Goal: Information Seeking & Learning: Check status

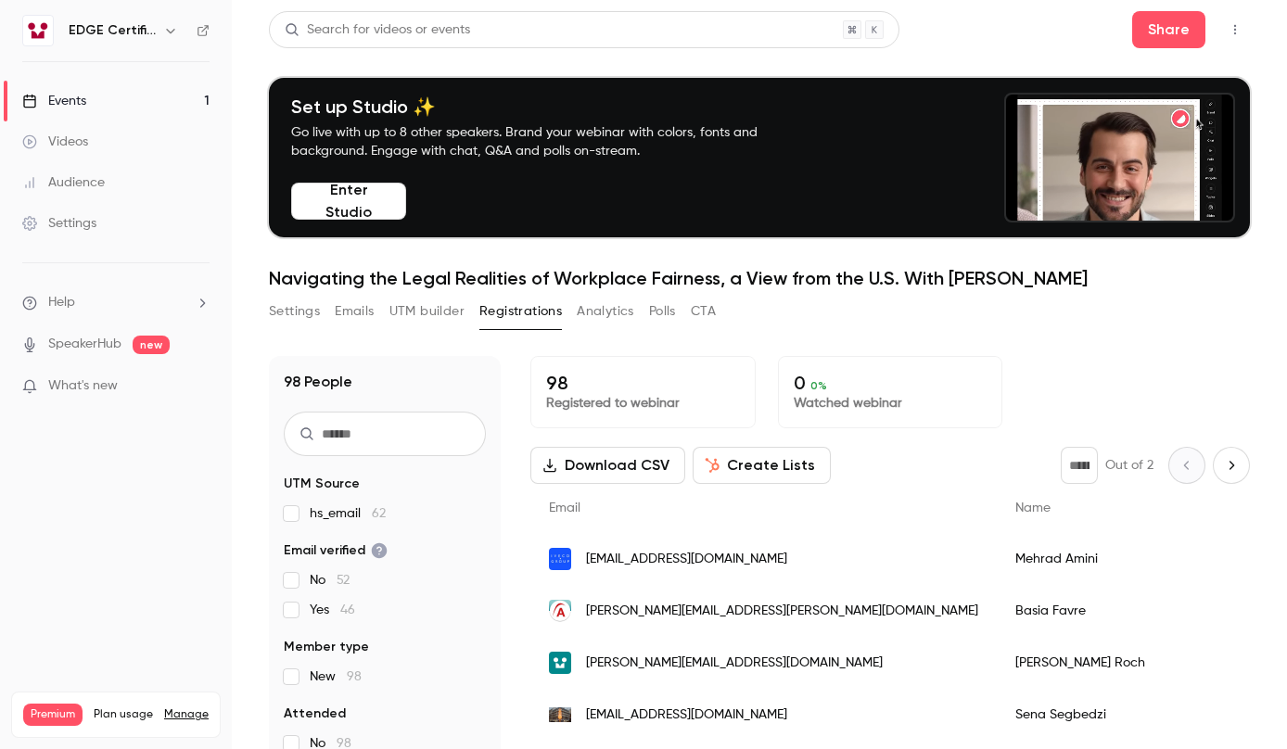
scroll to position [182, 0]
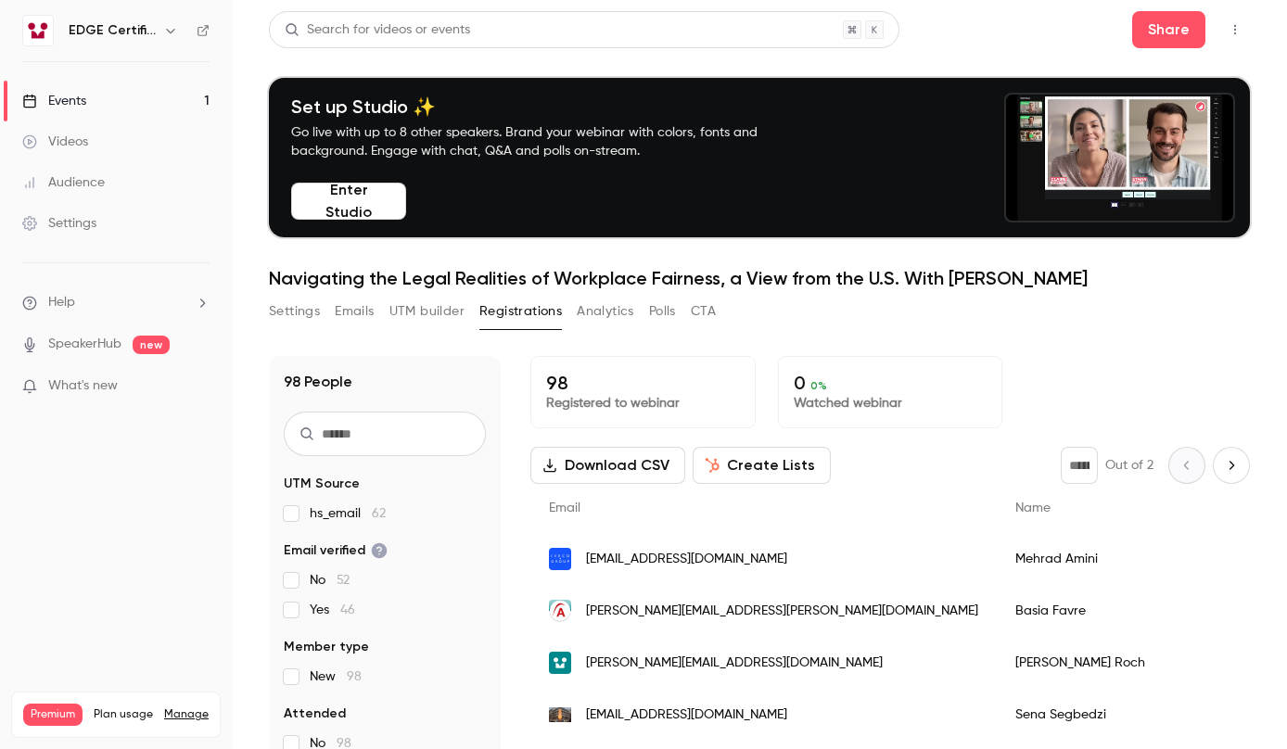
scroll to position [182, 0]
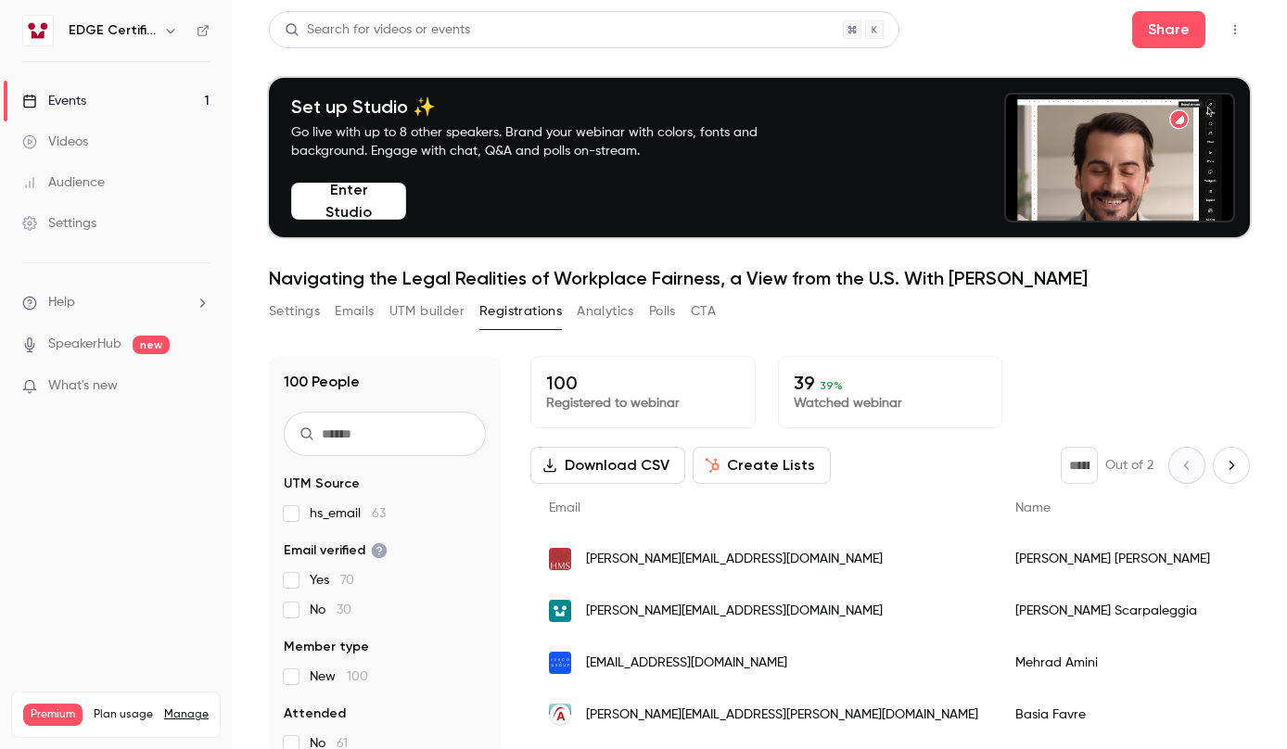
click at [762, 390] on div "100 Registered to webinar 39 39 % Watched webinar" at bounding box center [889, 392] width 719 height 72
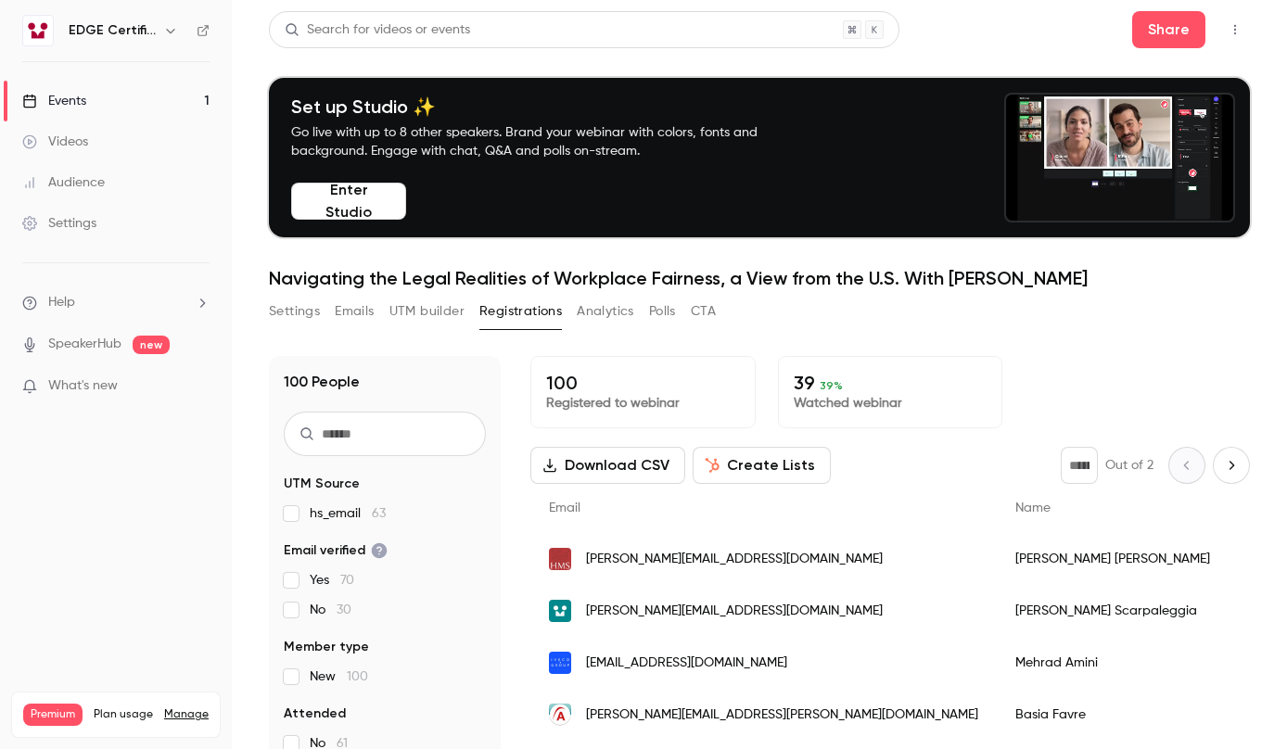
click at [608, 309] on button "Analytics" at bounding box center [605, 312] width 57 height 30
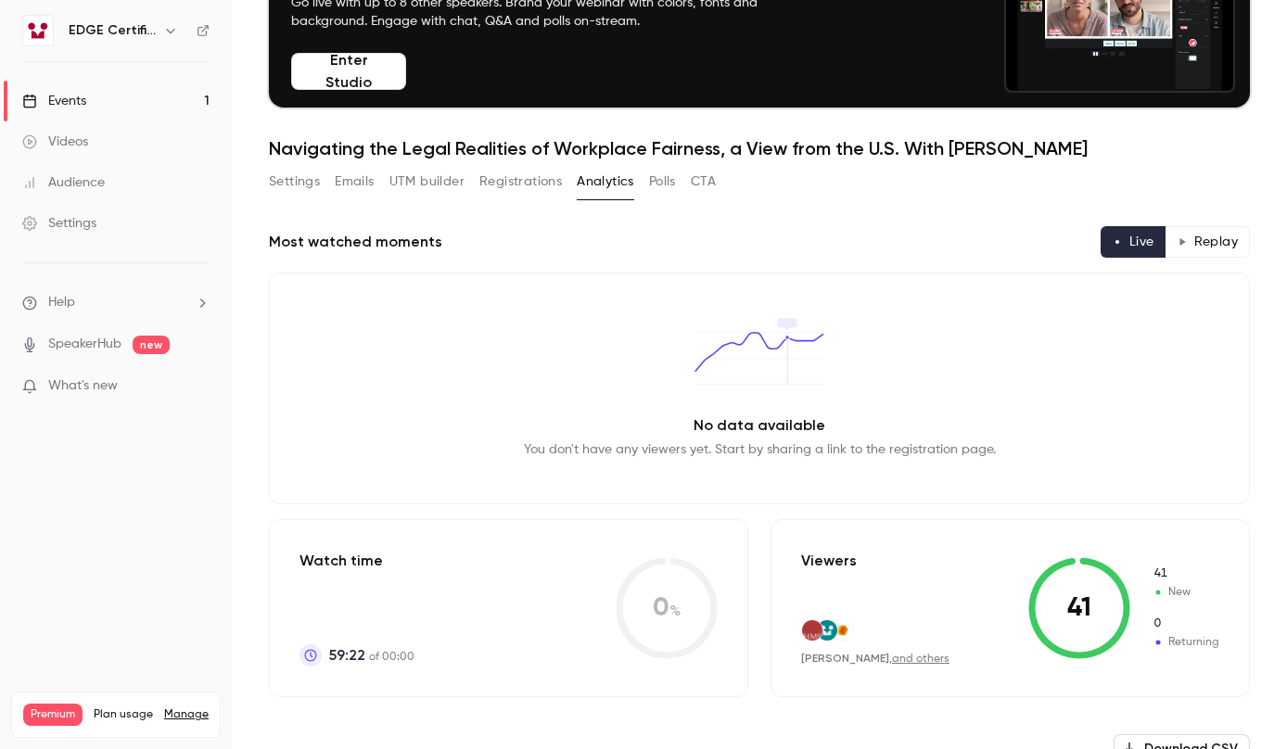
scroll to position [130, 0]
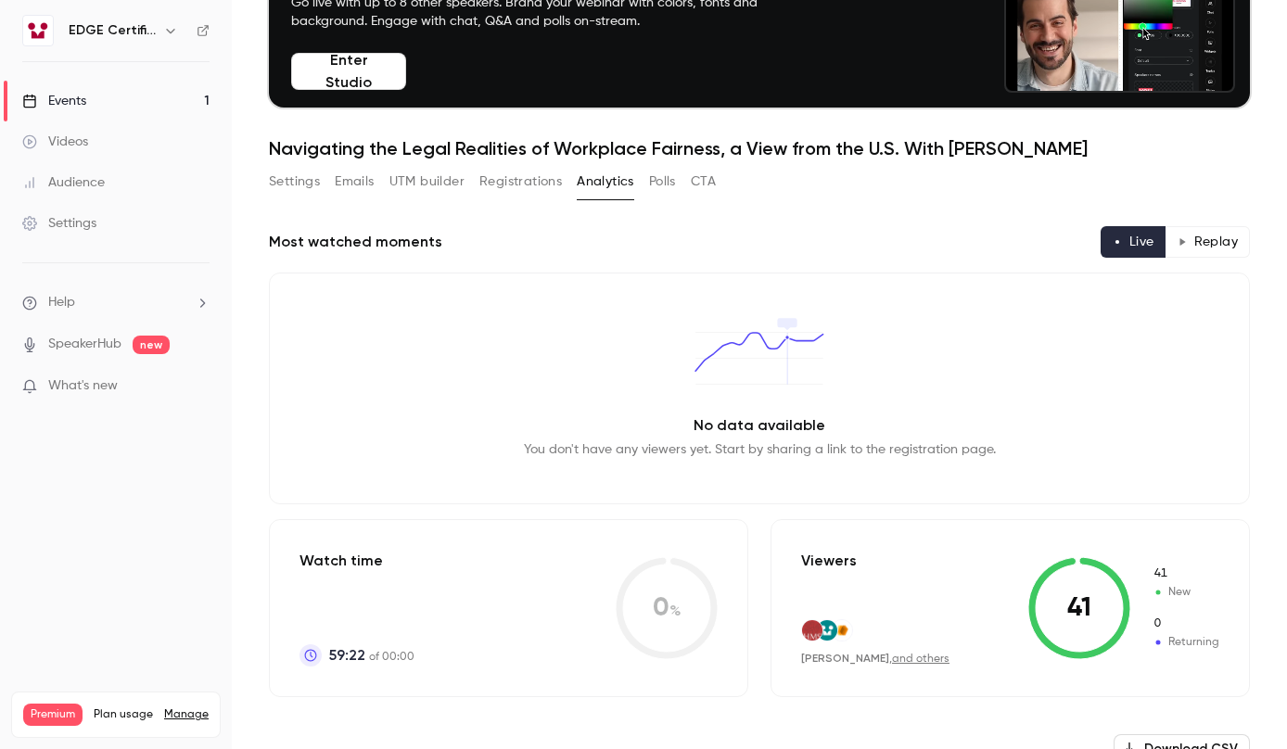
click at [315, 179] on button "Settings" at bounding box center [294, 182] width 51 height 30
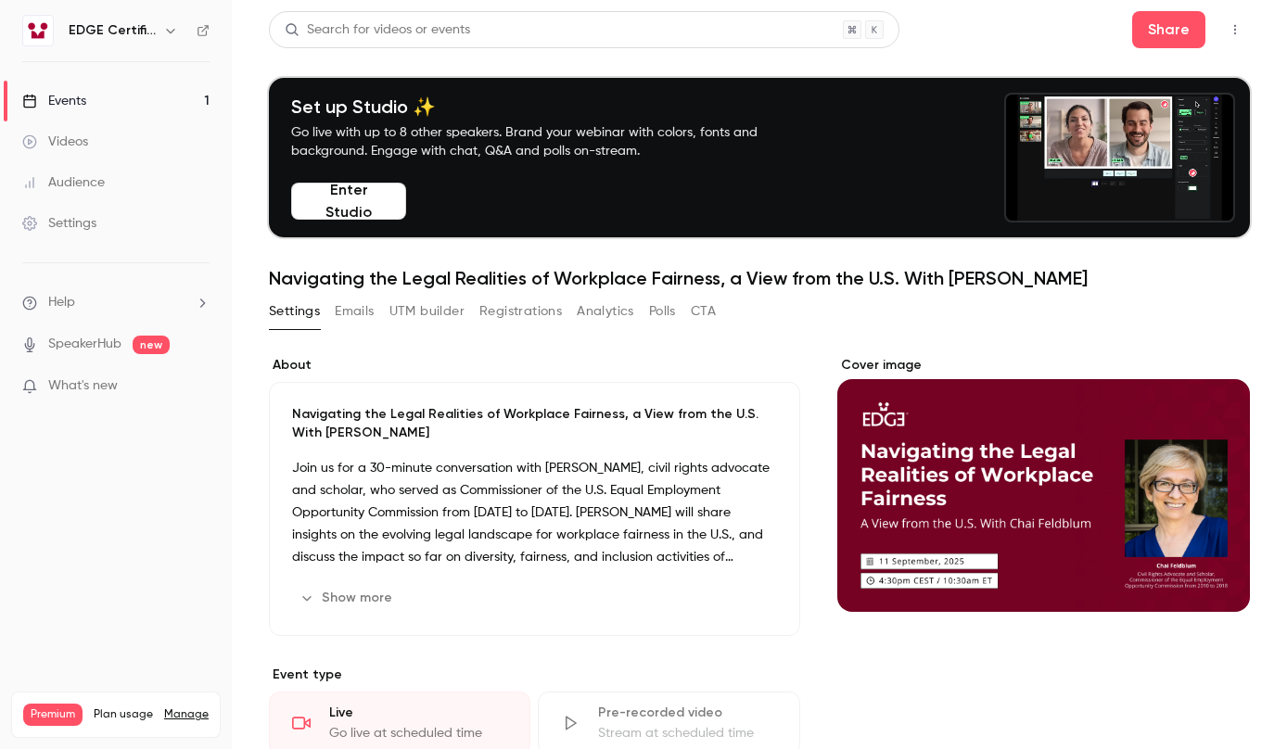
click at [515, 308] on button "Registrations" at bounding box center [520, 312] width 82 height 30
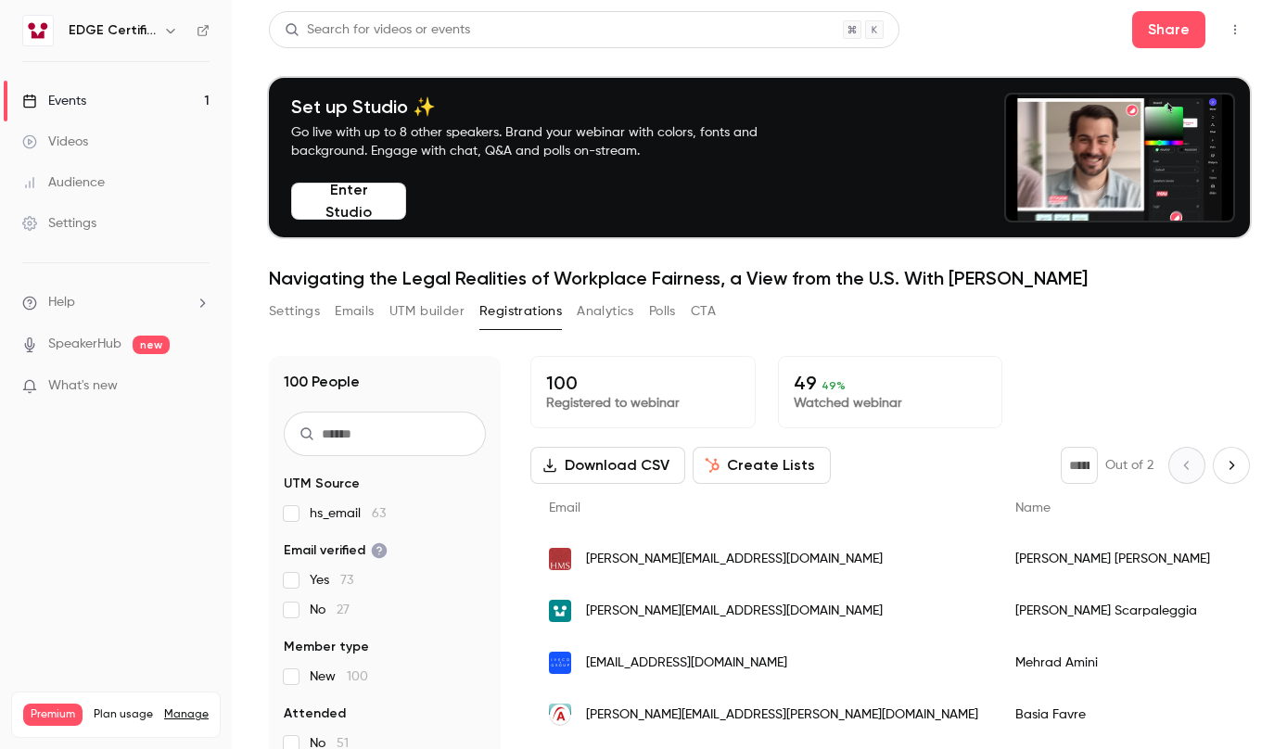
click at [941, 309] on div "Settings Emails UTM builder Registrations Analytics Polls CTA" at bounding box center [759, 315] width 981 height 37
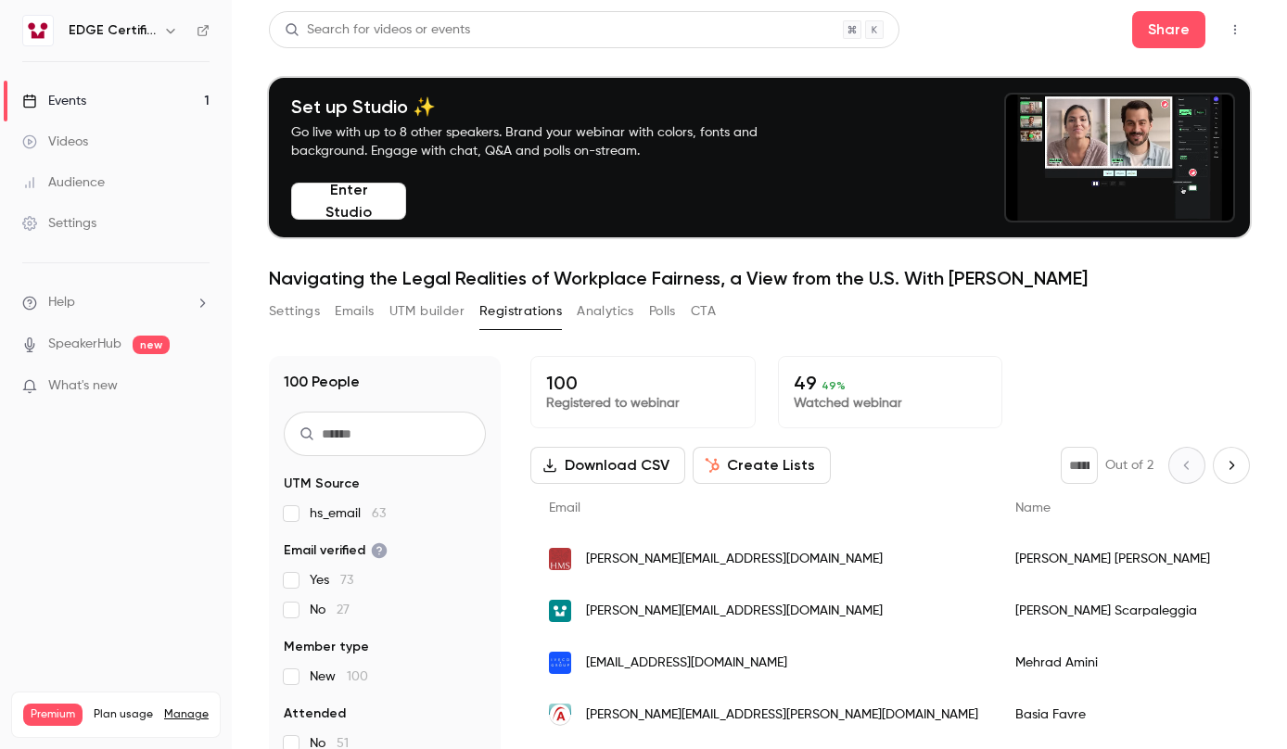
click at [604, 308] on button "Analytics" at bounding box center [605, 312] width 57 height 30
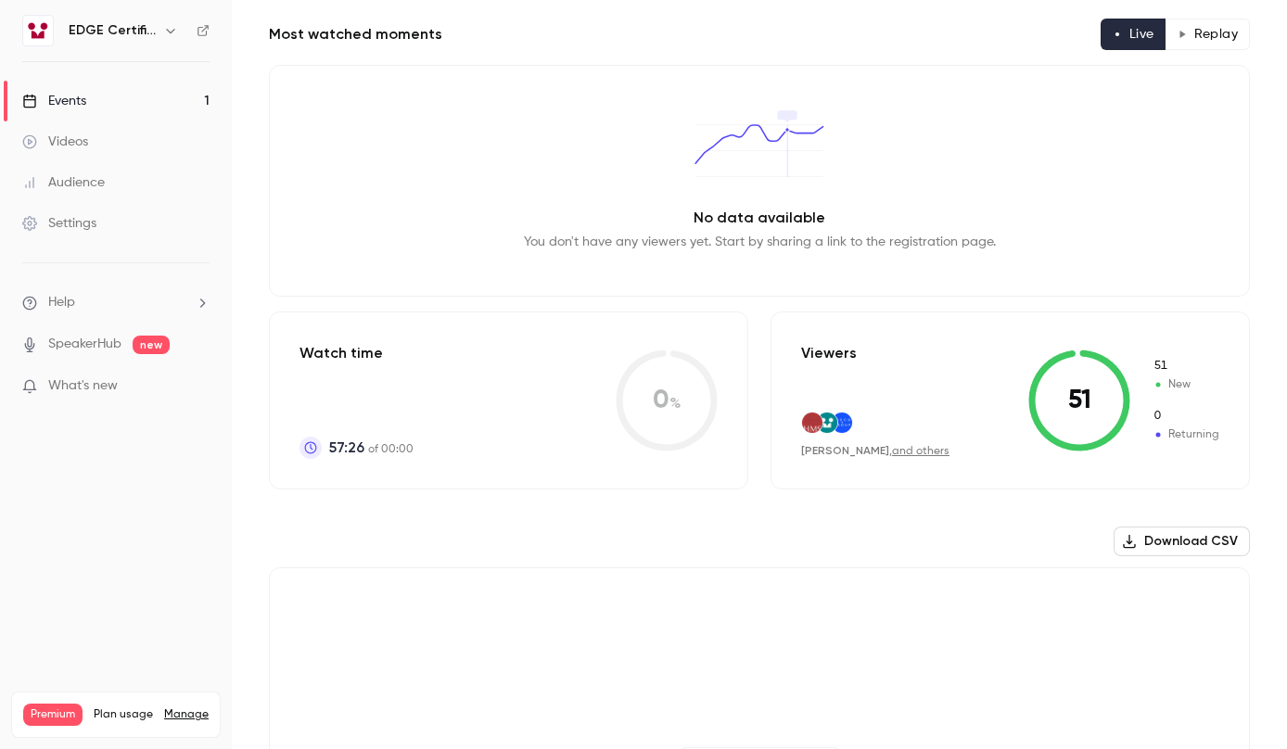
scroll to position [339, 0]
click at [894, 430] on div at bounding box center [875, 421] width 148 height 22
click at [906, 441] on div "Jennifer Goodman , and others" at bounding box center [875, 449] width 148 height 16
click at [923, 452] on link "and others" at bounding box center [920, 449] width 57 height 11
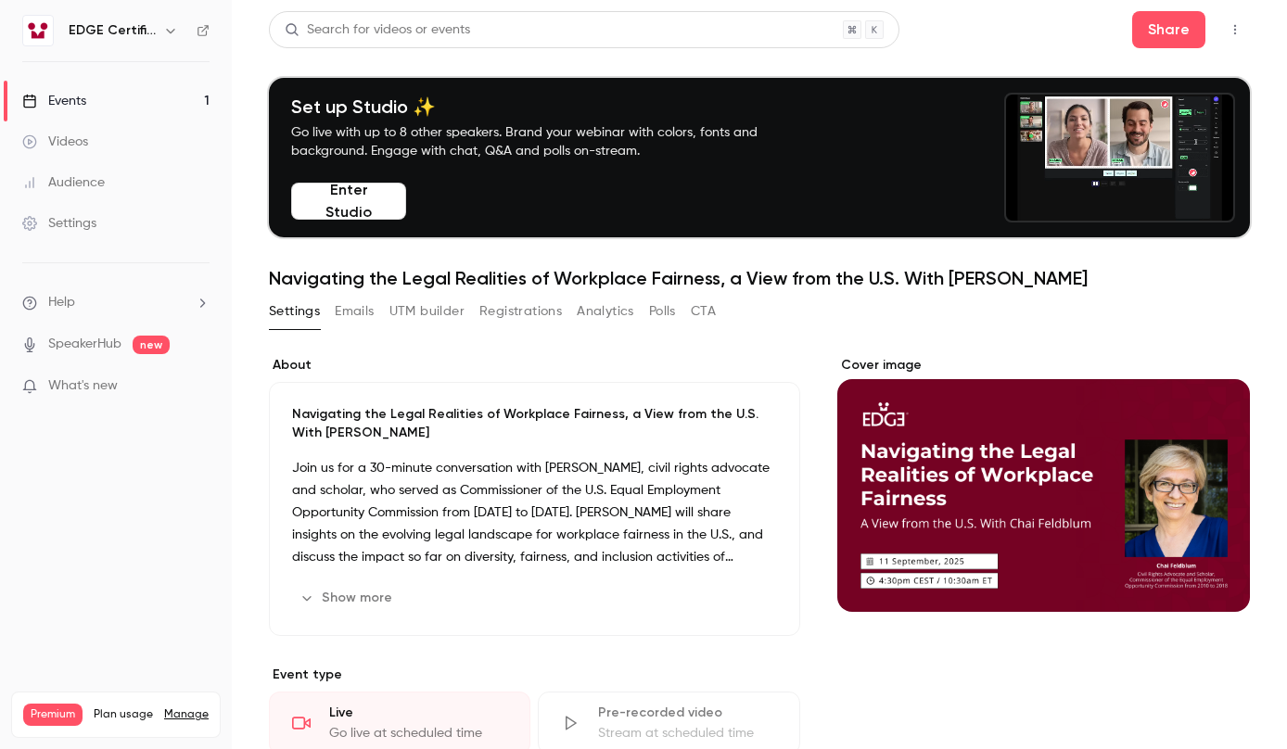
click at [519, 308] on button "Registrations" at bounding box center [520, 312] width 82 height 30
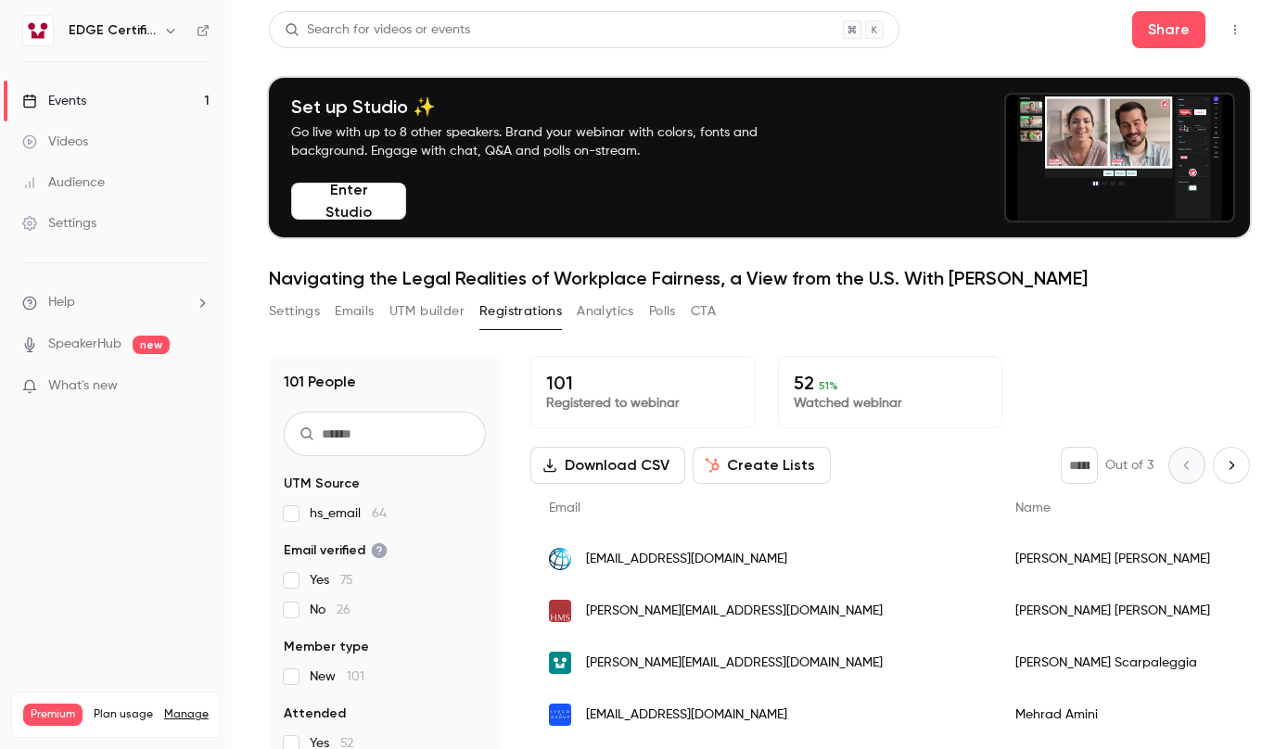
click at [1157, 307] on div "Settings Emails UTM builder Registrations Analytics Polls CTA" at bounding box center [759, 315] width 981 height 37
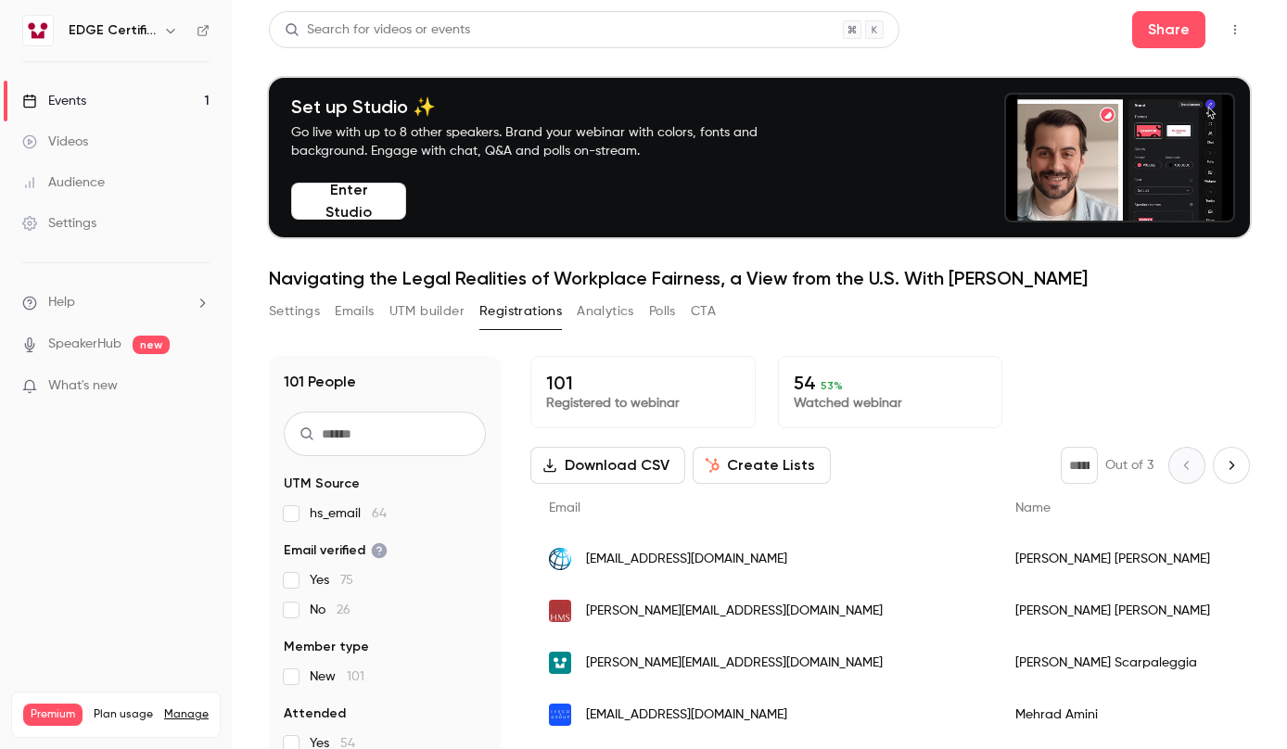
click at [920, 328] on div "Settings Emails UTM builder Registrations Analytics Polls CTA" at bounding box center [759, 315] width 981 height 37
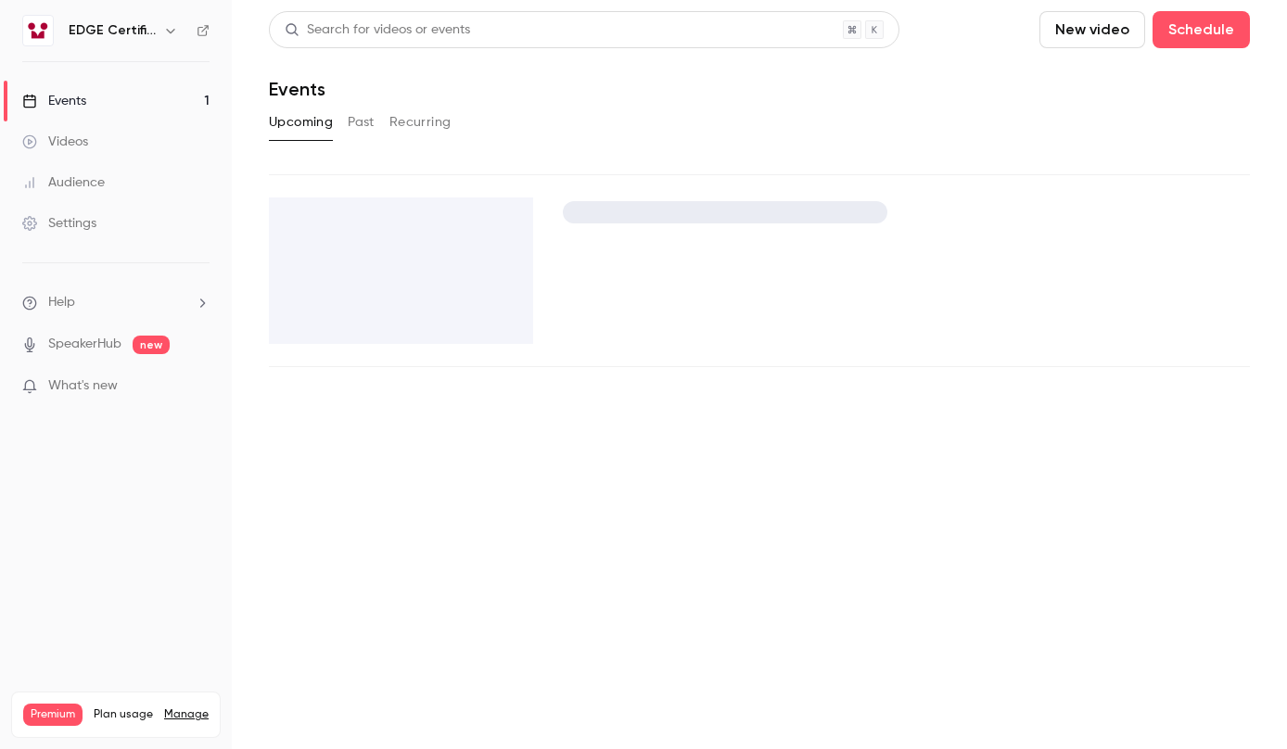
click at [873, 32] on icon at bounding box center [873, 30] width 9 height 22
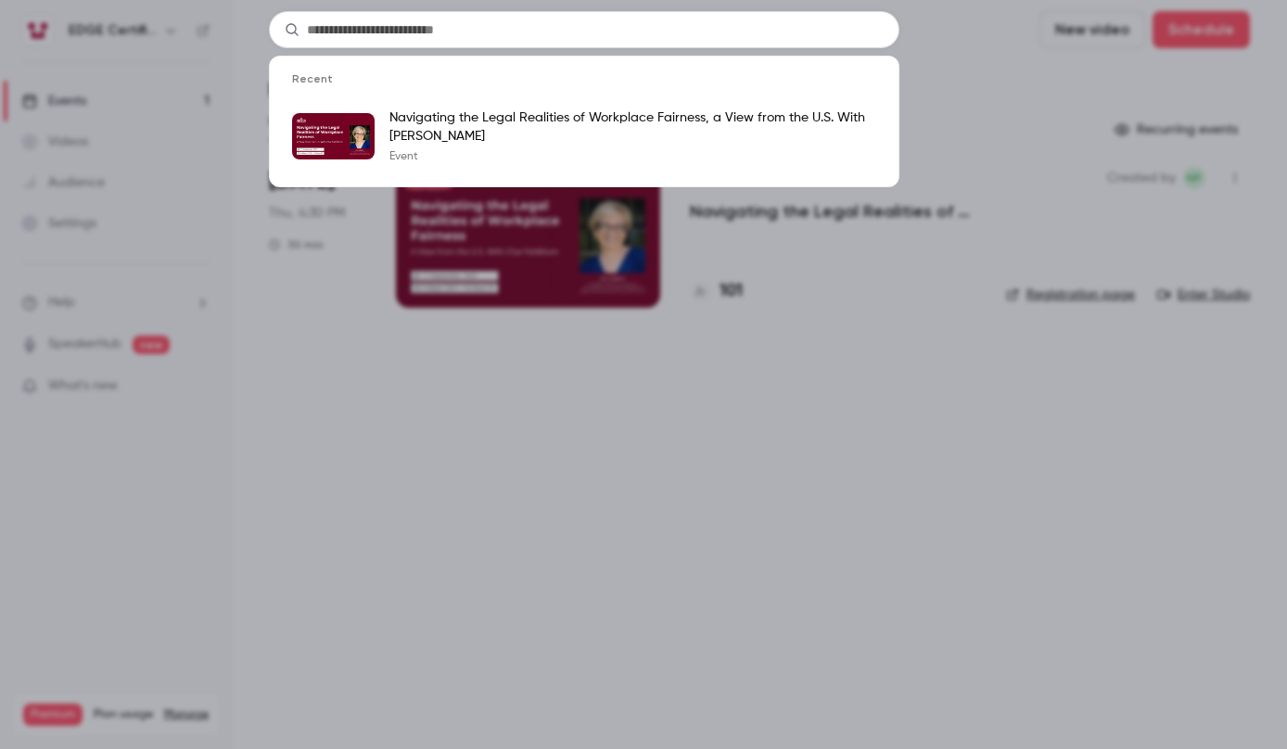
click at [919, 298] on div "Recent Navigating the Legal Realities of Workplace Fairness, a View from the U.…" at bounding box center [643, 374] width 1287 height 749
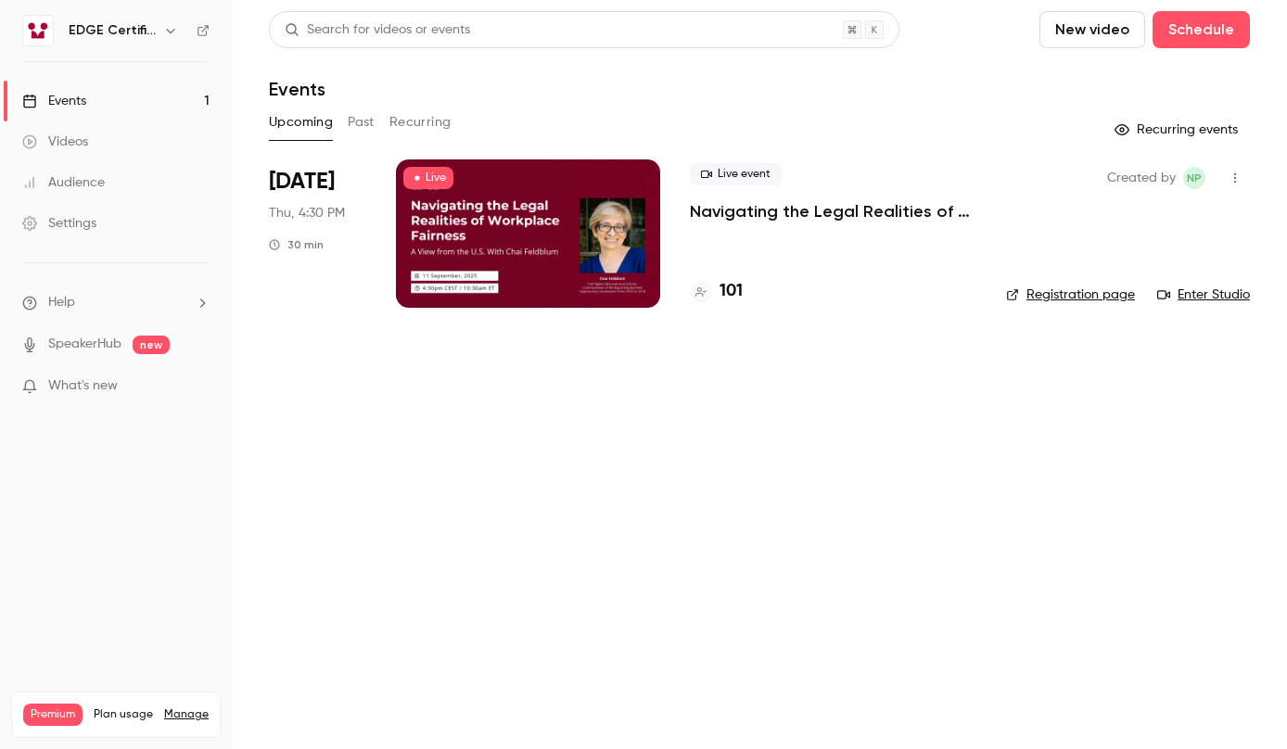
click at [919, 298] on div "101" at bounding box center [833, 291] width 286 height 25
click at [728, 290] on h4 "101" at bounding box center [730, 291] width 23 height 25
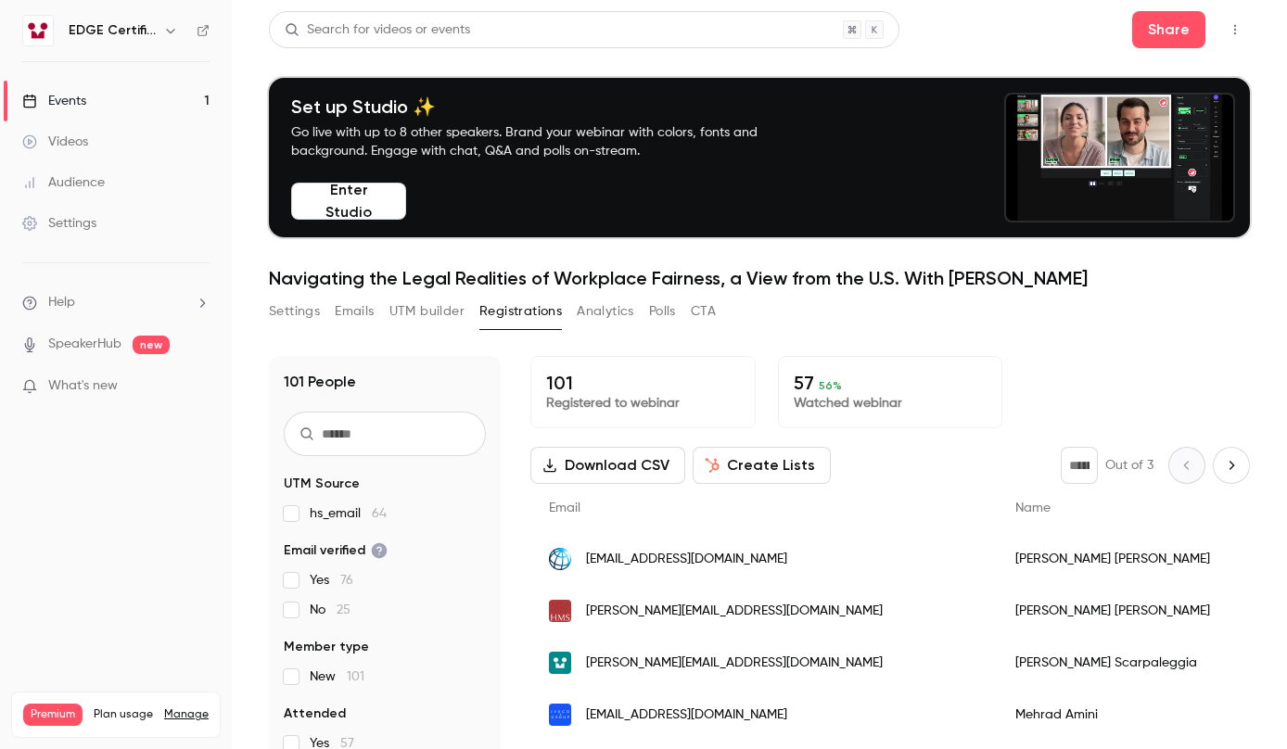
click at [74, 222] on div "Settings" at bounding box center [59, 223] width 74 height 19
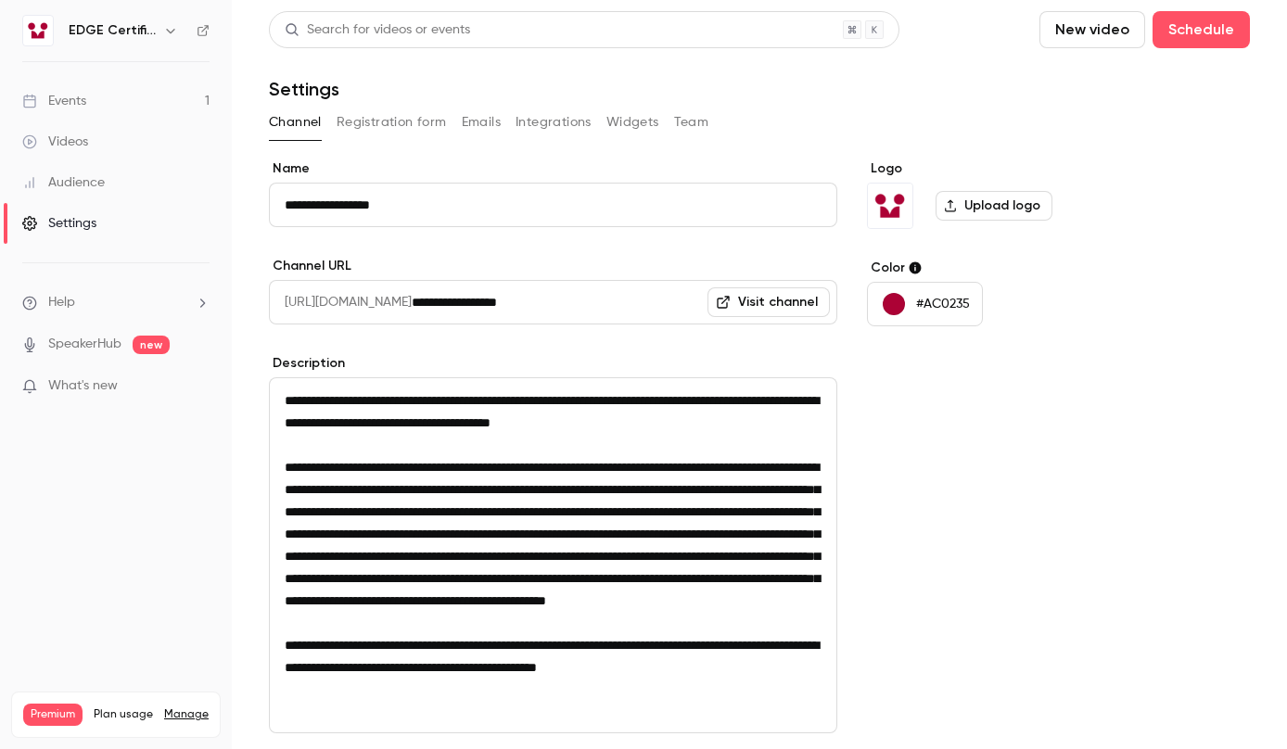
click at [168, 27] on icon "button" at bounding box center [170, 30] width 15 height 15
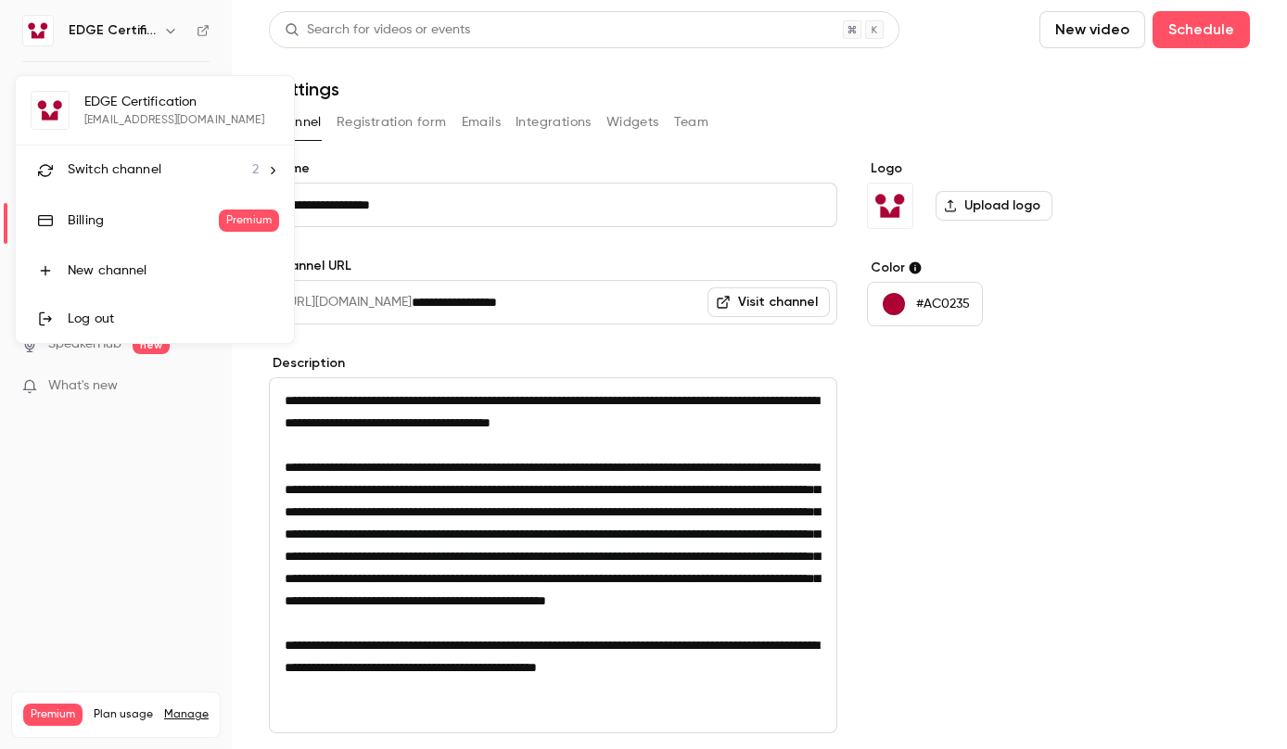
click at [159, 231] on link "Billing Premium" at bounding box center [155, 221] width 278 height 52
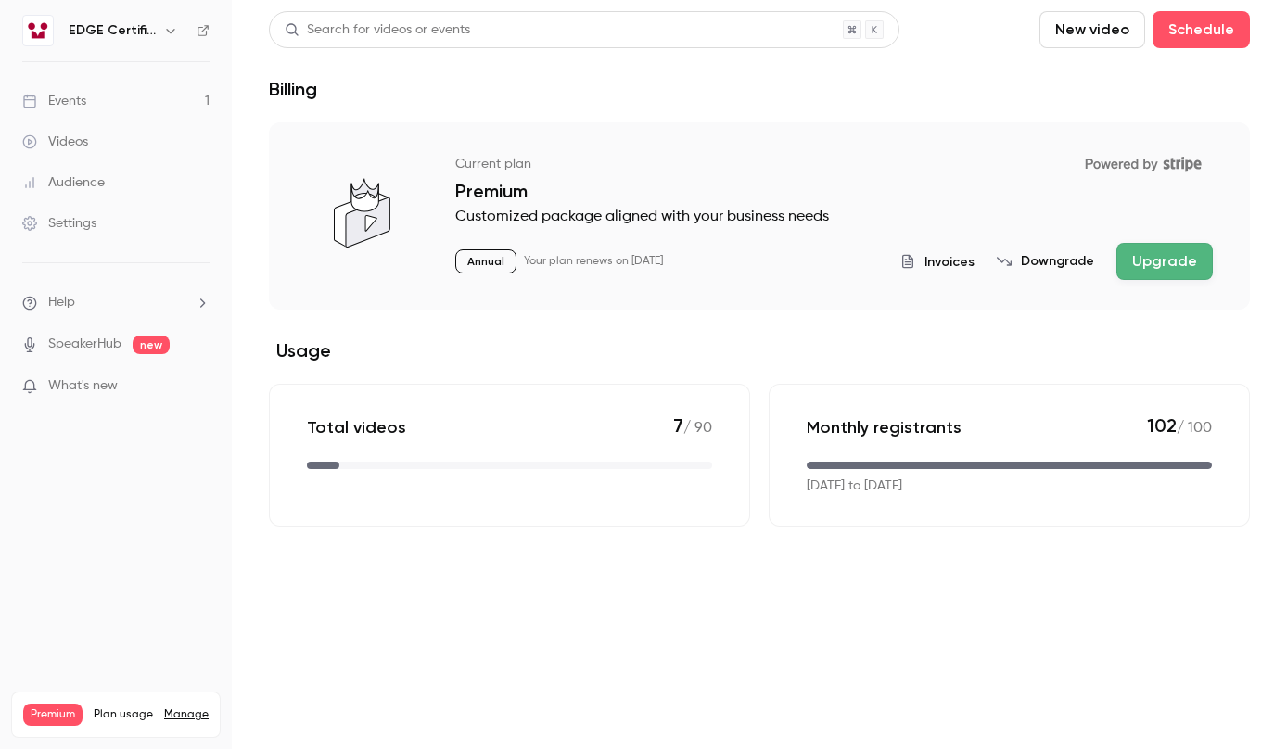
click at [118, 102] on link "Events 1" at bounding box center [116, 101] width 232 height 41
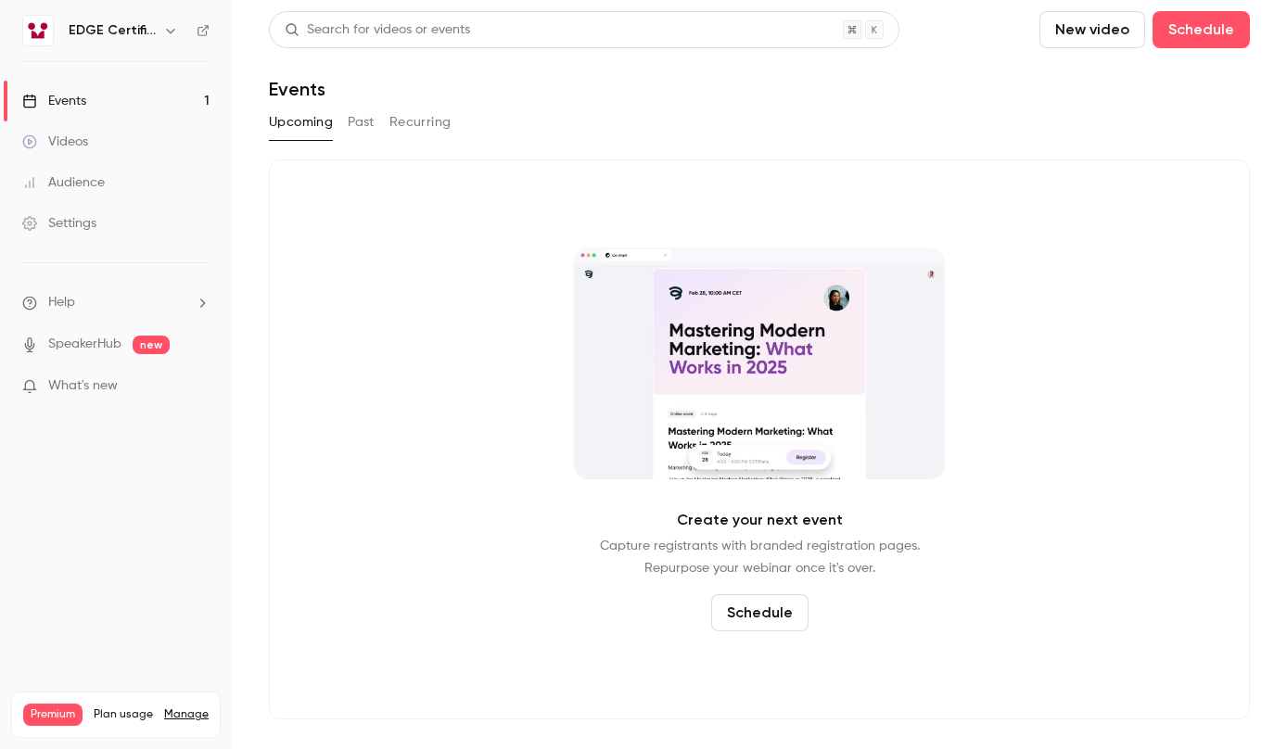
click at [359, 124] on button "Past" at bounding box center [361, 123] width 27 height 30
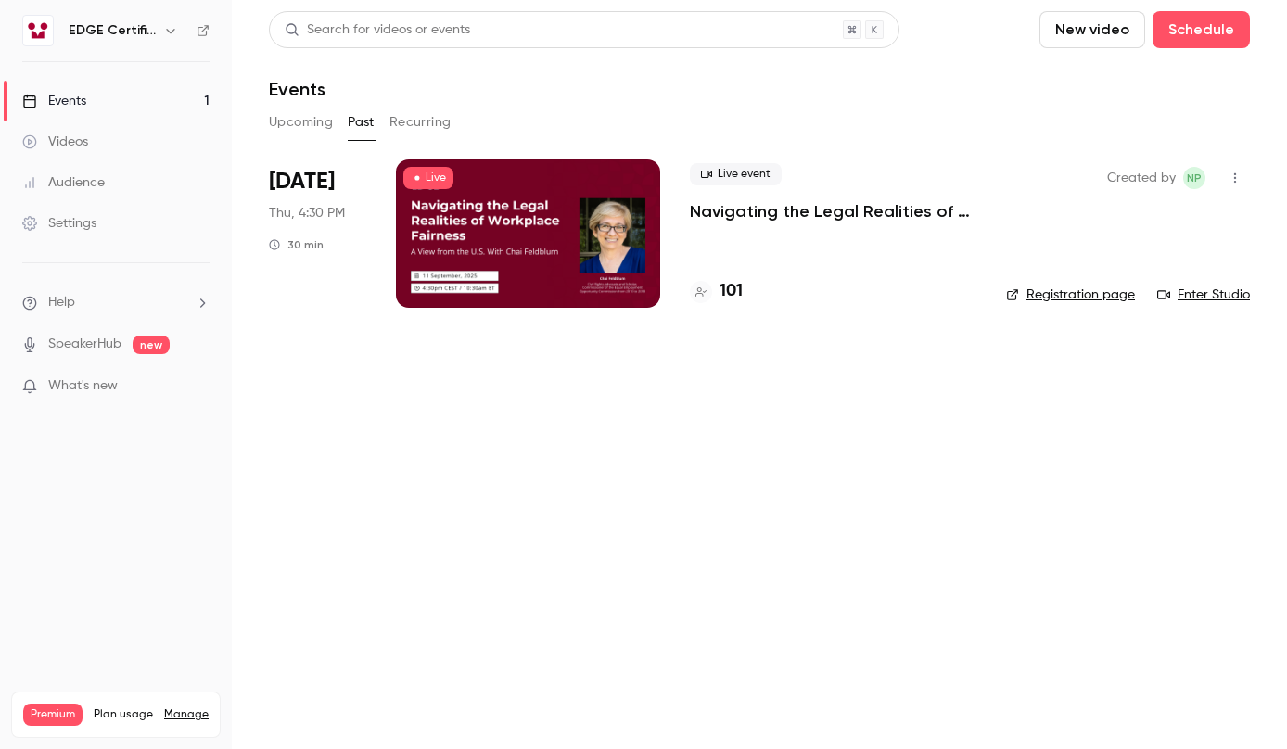
click at [735, 294] on h4 "101" at bounding box center [730, 291] width 23 height 25
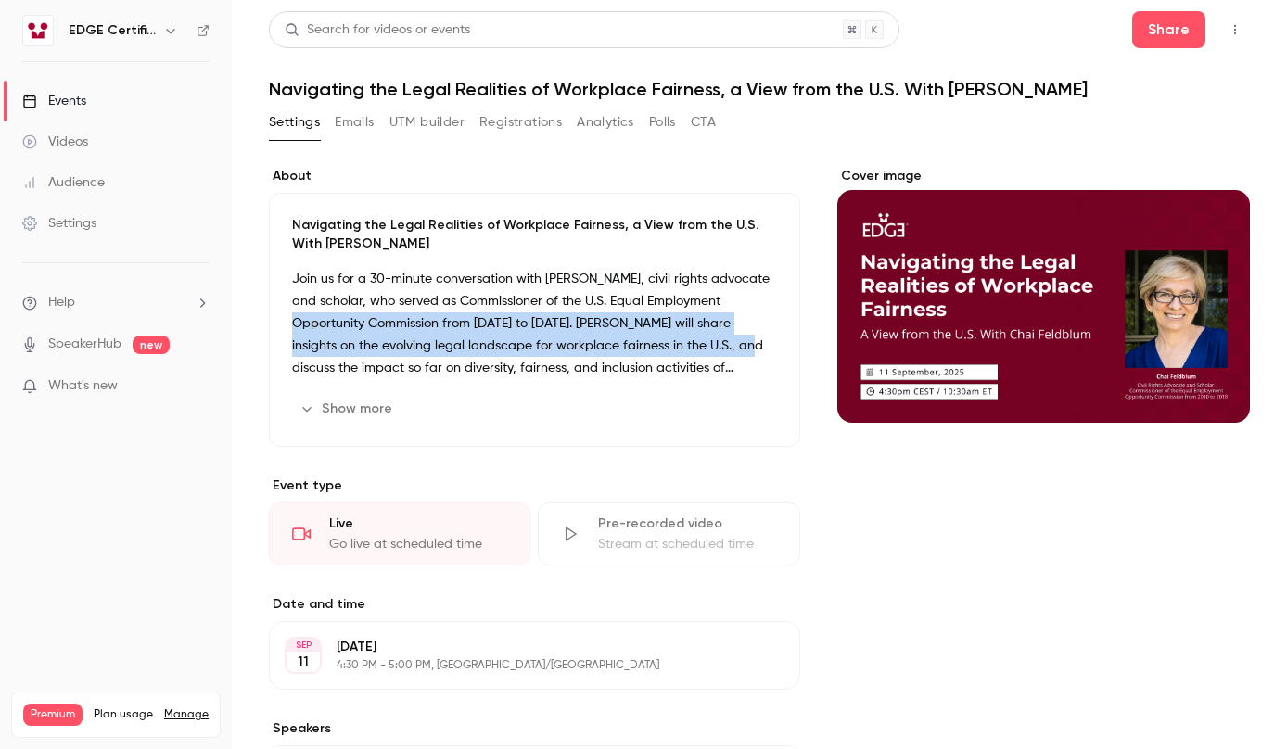
drag, startPoint x: 735, startPoint y: 294, endPoint x: 749, endPoint y: 354, distance: 61.8
click at [749, 354] on p "Join us for a 30-minute conversation with [PERSON_NAME], civil rights advocate …" at bounding box center [534, 323] width 485 height 111
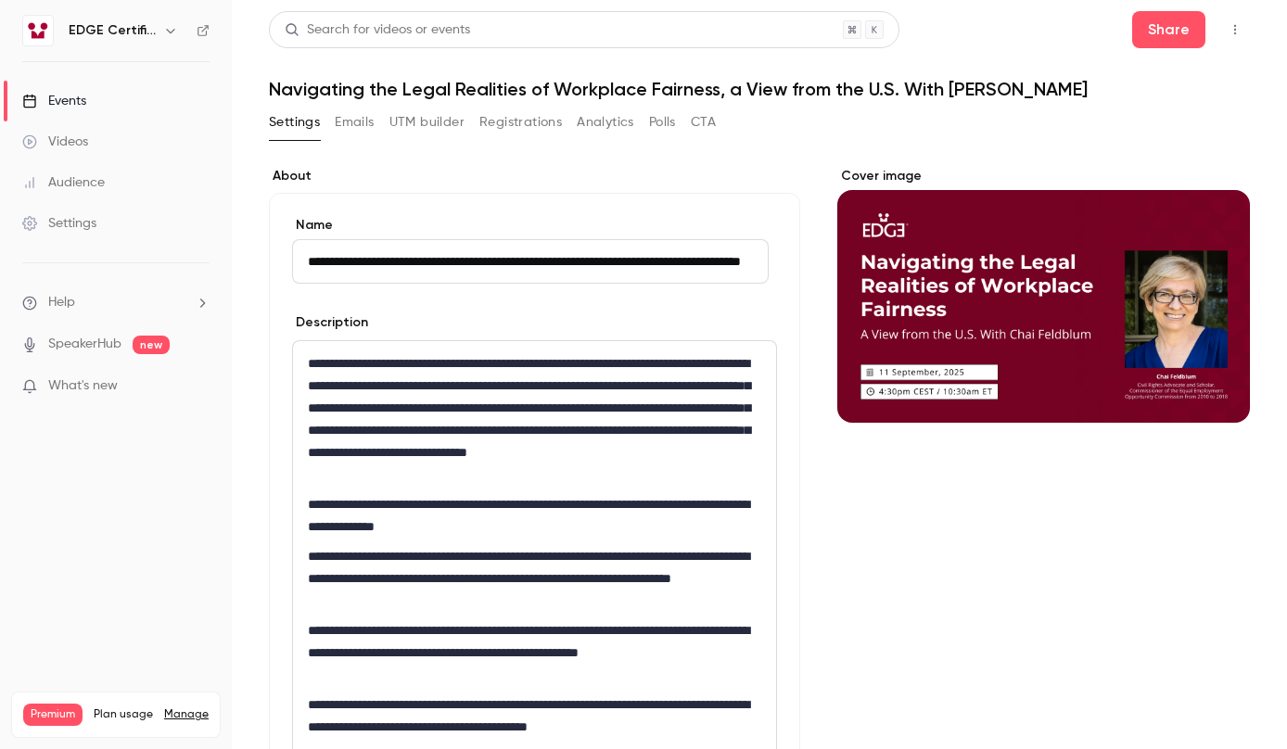
click at [616, 128] on button "Analytics" at bounding box center [605, 123] width 57 height 30
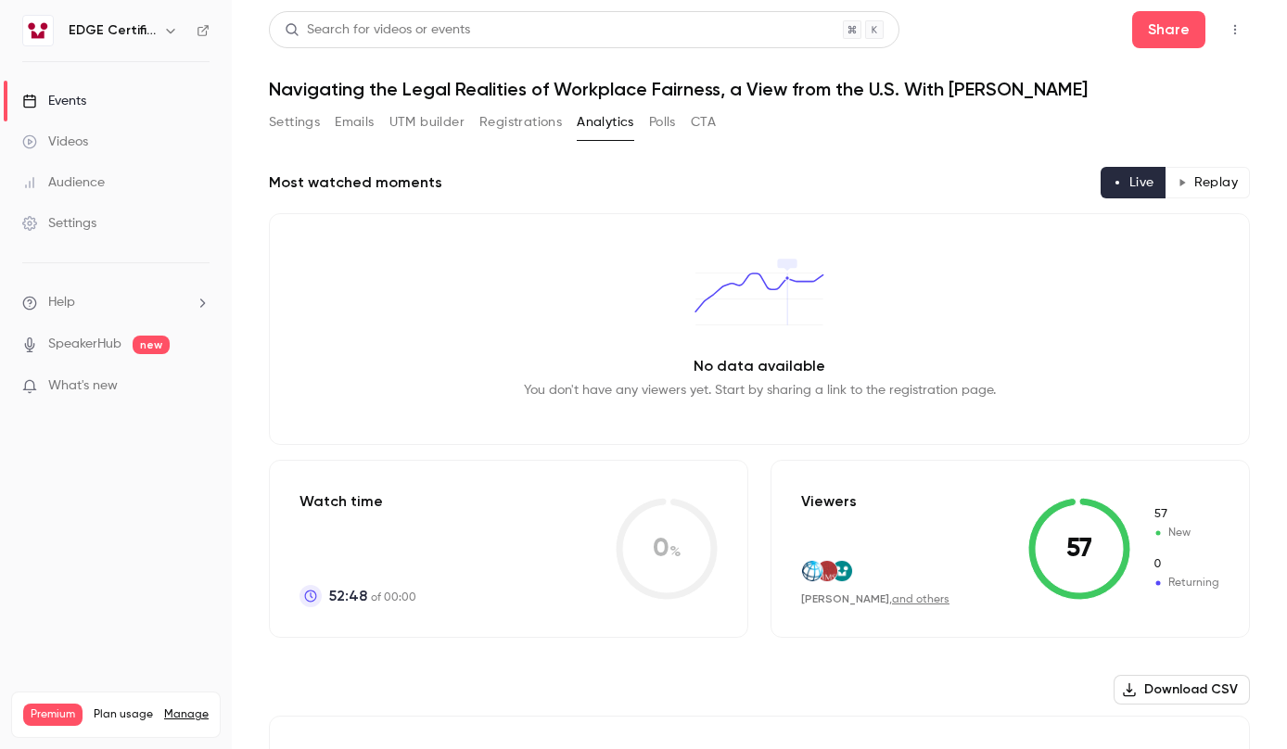
click at [616, 128] on button "Analytics" at bounding box center [605, 123] width 57 height 30
